Goal: Information Seeking & Learning: Learn about a topic

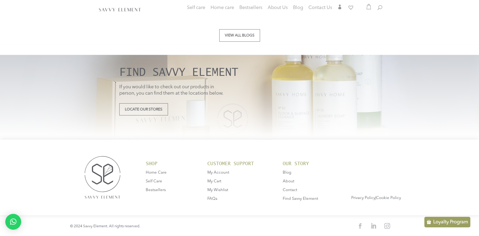
scroll to position [1074, 0]
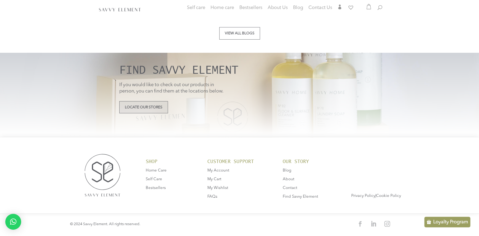
click at [151, 106] on link "Locate Our Stores" at bounding box center [143, 107] width 49 height 12
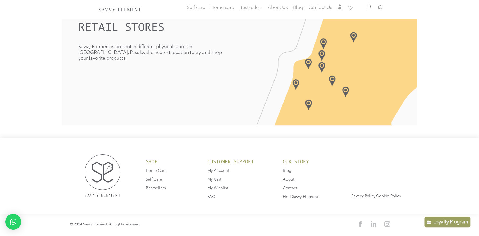
scroll to position [169, 0]
click at [212, 195] on span "FAQs" at bounding box center [212, 196] width 10 height 4
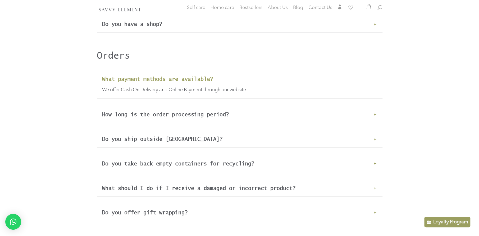
scroll to position [527, 0]
click at [373, 141] on h3 "Do you ship outside Lebanon?" at bounding box center [239, 138] width 275 height 6
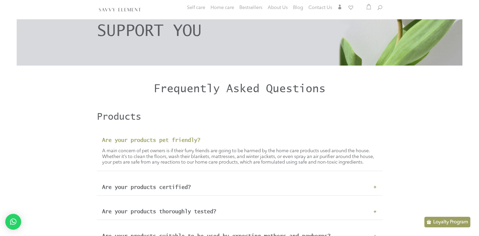
scroll to position [0, 0]
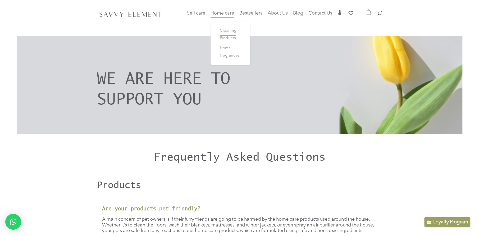
click at [229, 30] on span "Cleaning Products" at bounding box center [228, 34] width 17 height 11
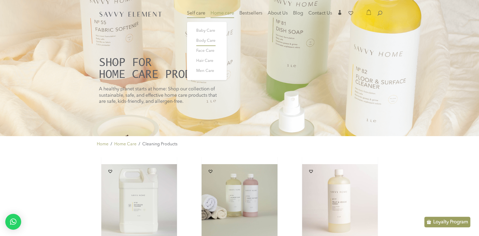
click at [201, 40] on span "Body Care" at bounding box center [205, 41] width 19 height 4
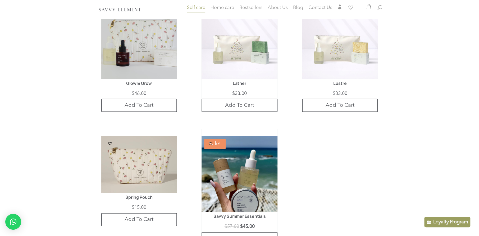
scroll to position [1195, 0]
